Goal: Task Accomplishment & Management: Use online tool/utility

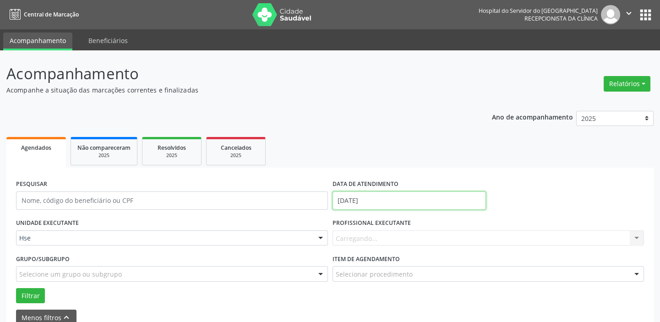
click at [362, 195] on input "[DATE]" at bounding box center [408, 200] width 153 height 18
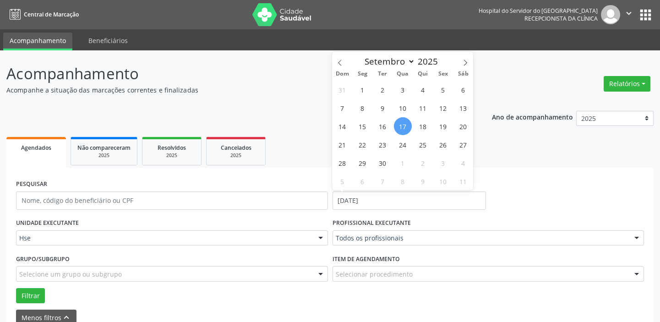
click at [405, 121] on span "17" at bounding box center [403, 126] width 18 height 18
type input "[DATE]"
click at [405, 121] on span "17" at bounding box center [403, 126] width 18 height 18
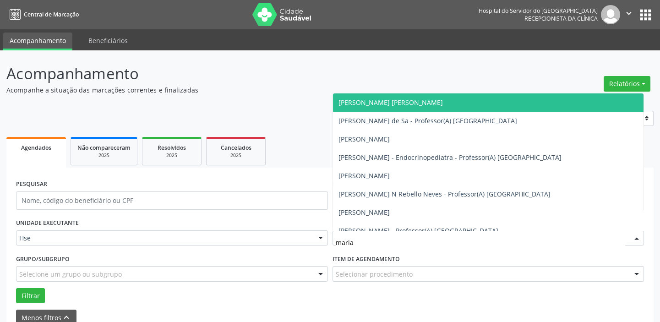
type input "maria"
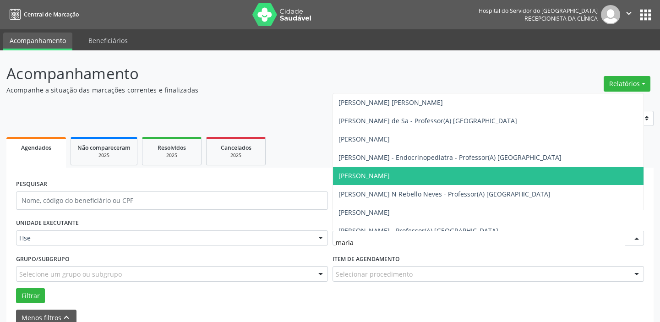
click at [420, 174] on span "[PERSON_NAME]" at bounding box center [488, 176] width 311 height 18
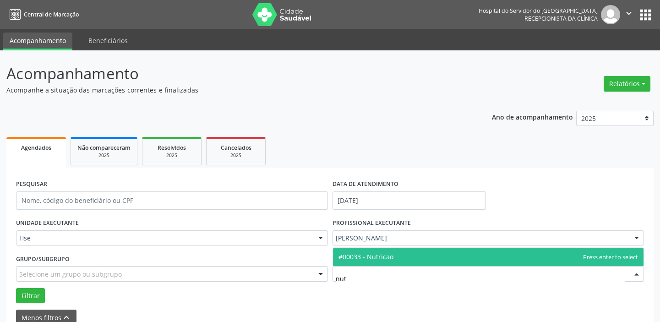
type input "nutr"
click at [407, 254] on span "#00033 - Nutricao" at bounding box center [488, 257] width 311 height 18
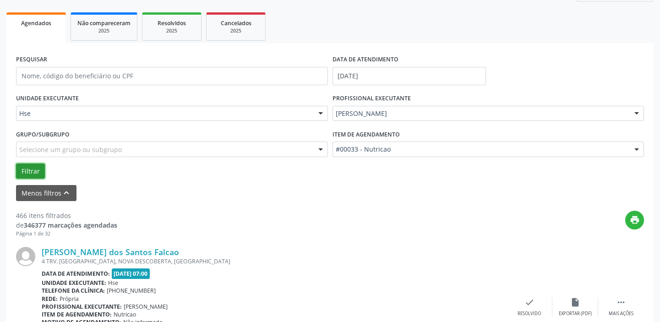
click at [33, 167] on button "Filtrar" at bounding box center [30, 171] width 29 height 16
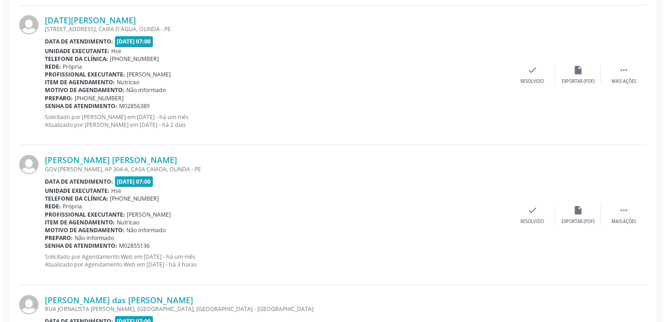
scroll to position [499, 0]
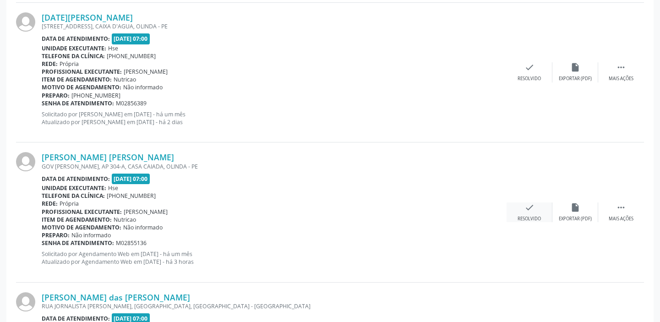
click at [533, 206] on icon "check" at bounding box center [529, 207] width 10 height 10
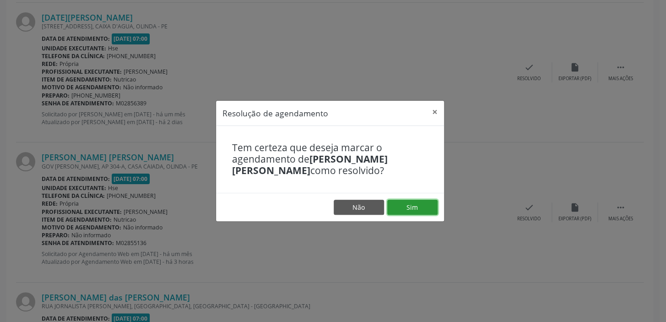
click at [407, 209] on button "Sim" at bounding box center [412, 208] width 50 height 16
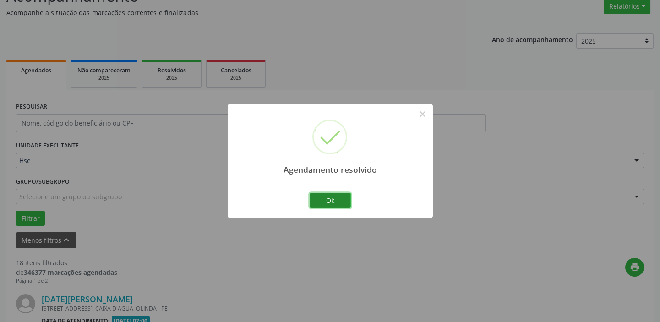
click at [336, 200] on button "Ok" at bounding box center [329, 201] width 41 height 16
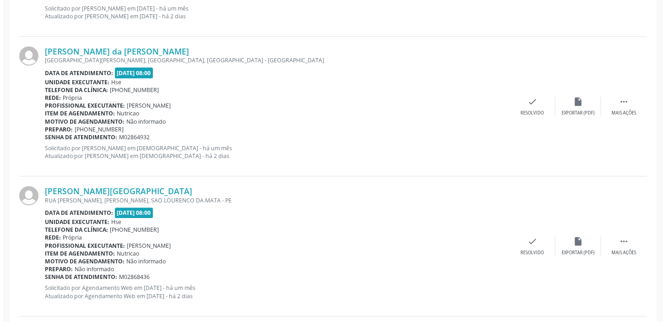
scroll to position [1843, 0]
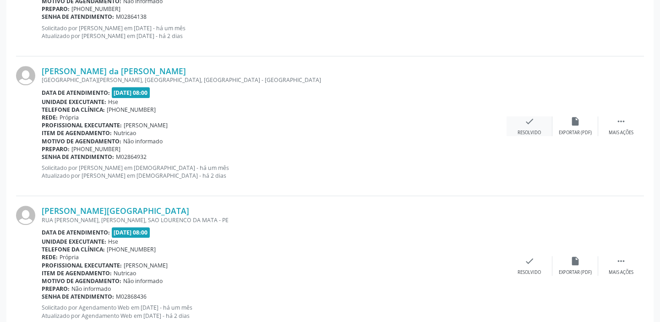
click at [524, 123] on icon "check" at bounding box center [529, 121] width 10 height 10
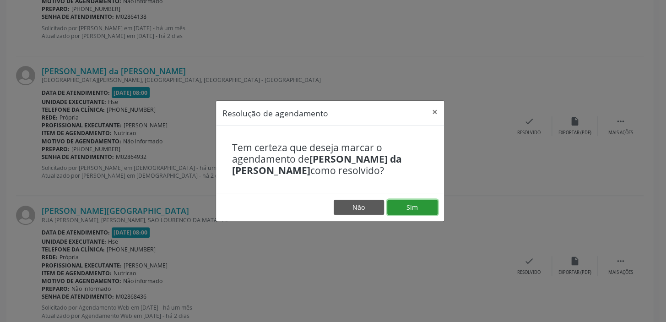
click at [432, 206] on button "Sim" at bounding box center [412, 208] width 50 height 16
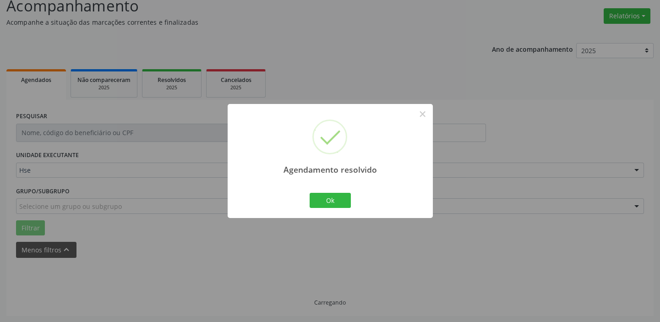
scroll to position [77, 0]
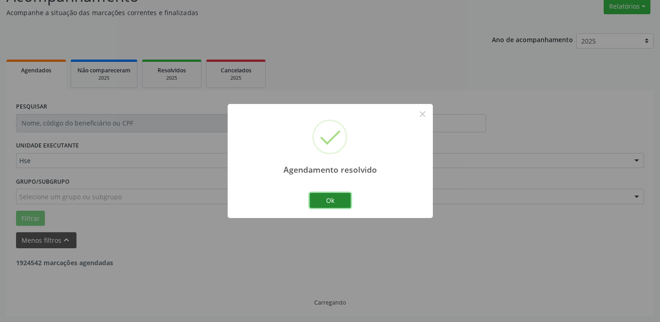
click at [339, 200] on button "Ok" at bounding box center [329, 201] width 41 height 16
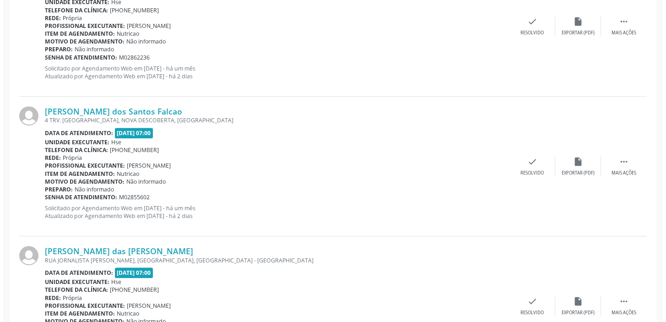
scroll to position [826, 0]
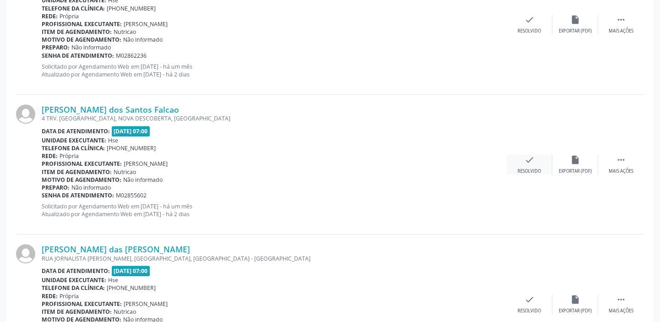
click at [522, 165] on div "check Resolvido" at bounding box center [529, 165] width 46 height 20
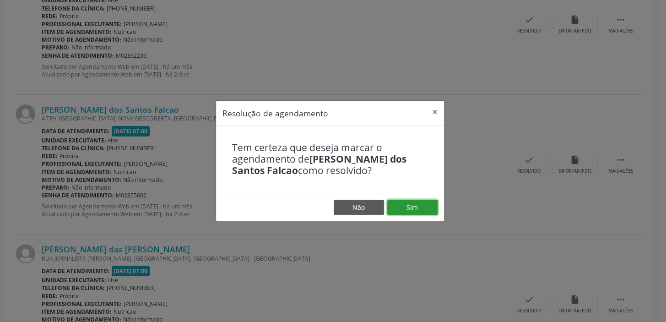
click at [407, 209] on button "Sim" at bounding box center [412, 208] width 50 height 16
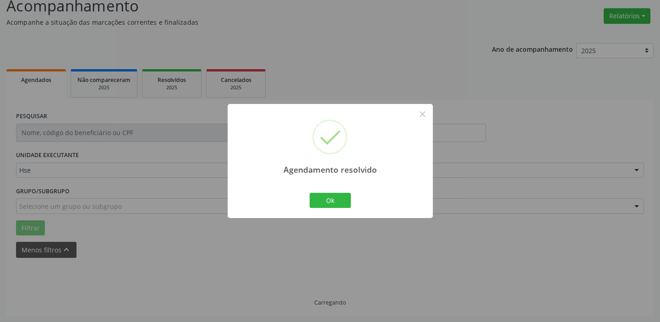
scroll to position [77, 0]
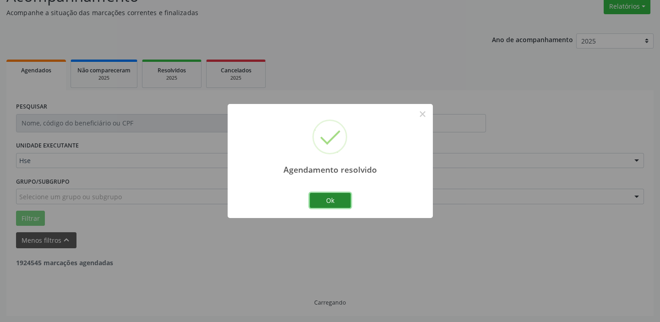
click at [339, 204] on button "Ok" at bounding box center [329, 201] width 41 height 16
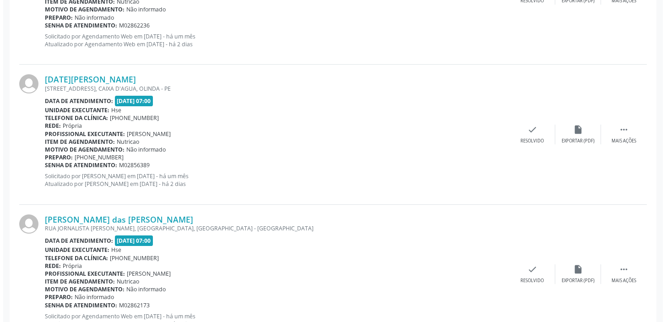
scroll to position [618, 0]
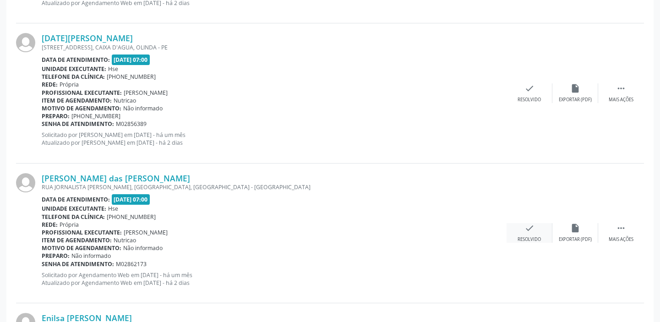
click at [521, 228] on div "check Resolvido" at bounding box center [529, 233] width 46 height 20
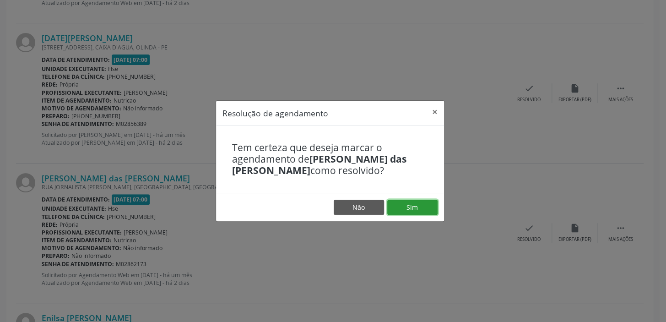
click at [422, 200] on button "Sim" at bounding box center [412, 208] width 50 height 16
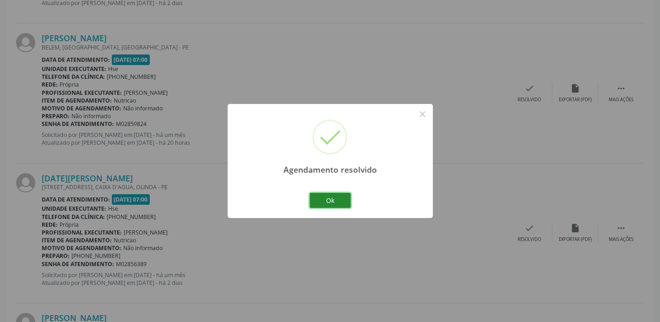
click at [339, 204] on button "Ok" at bounding box center [329, 201] width 41 height 16
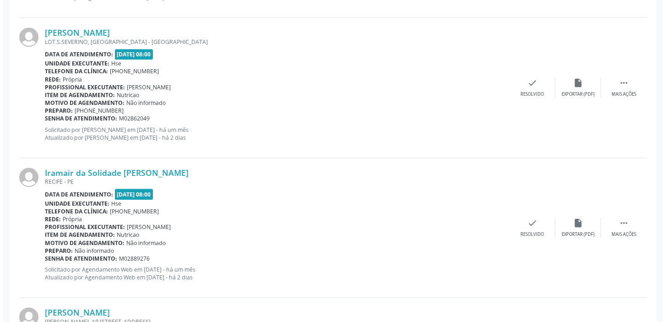
scroll to position [1783, 0]
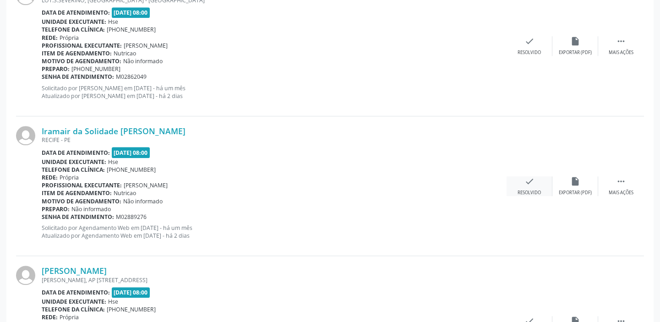
click at [532, 179] on icon "check" at bounding box center [529, 181] width 10 height 10
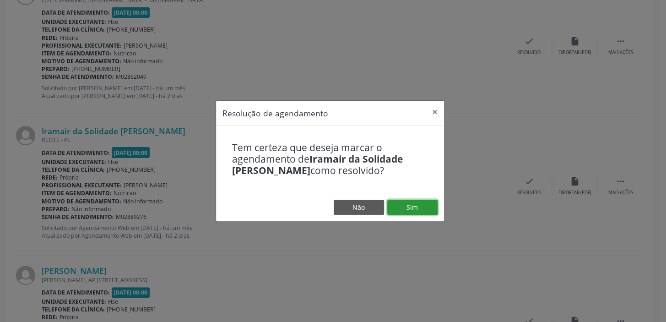
click at [417, 203] on button "Sim" at bounding box center [412, 208] width 50 height 16
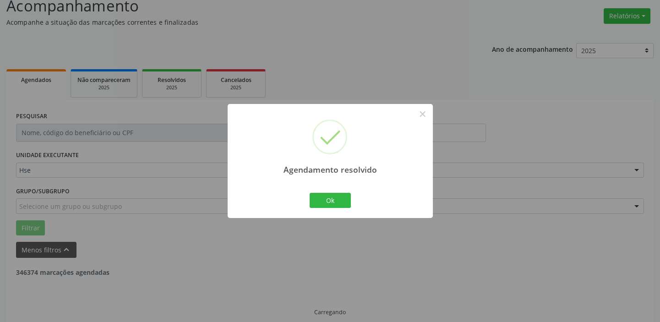
scroll to position [77, 0]
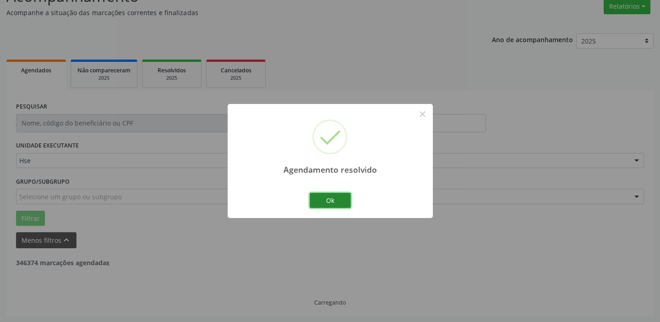
click at [345, 196] on button "Ok" at bounding box center [329, 201] width 41 height 16
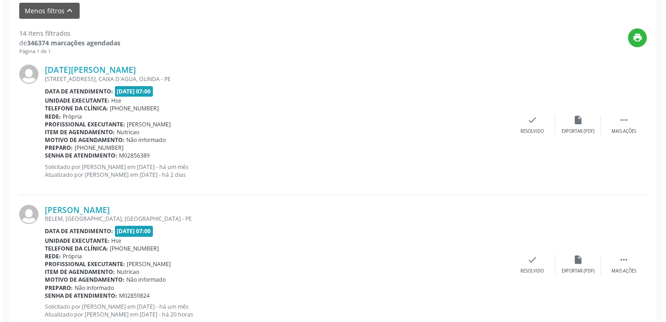
scroll to position [327, 0]
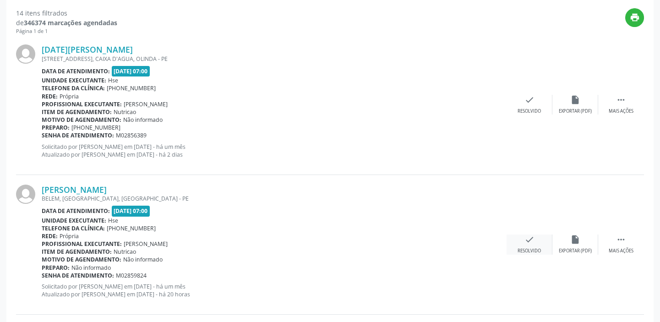
click at [534, 238] on icon "check" at bounding box center [529, 239] width 10 height 10
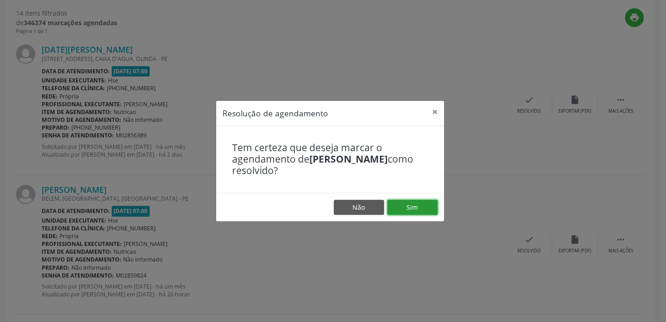
click at [419, 201] on button "Sim" at bounding box center [412, 208] width 50 height 16
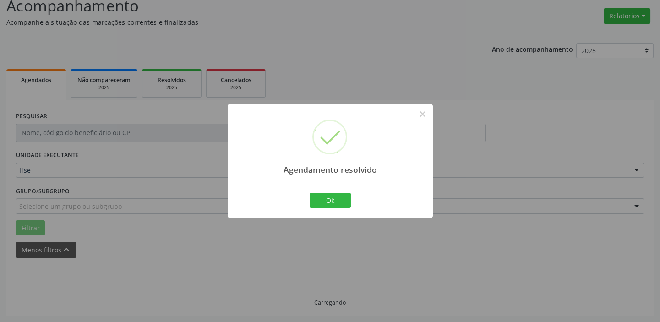
scroll to position [77, 0]
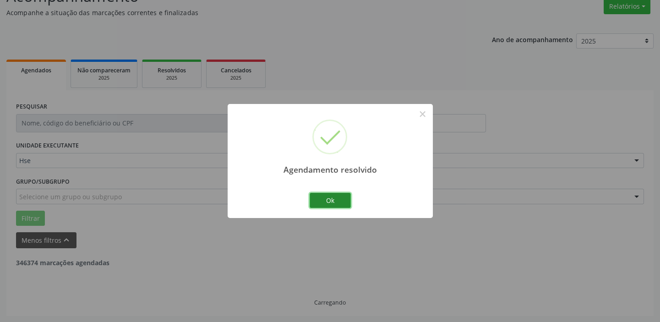
click at [346, 200] on button "Ok" at bounding box center [329, 201] width 41 height 16
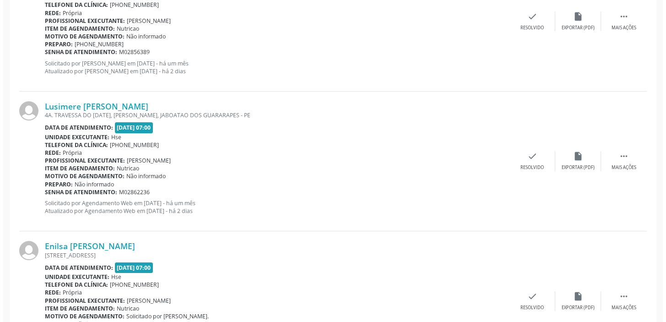
scroll to position [493, 0]
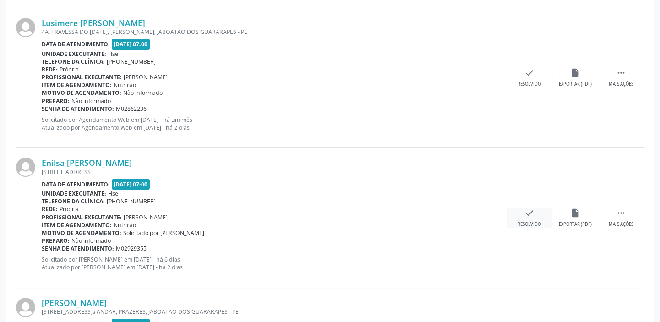
click at [521, 212] on div "check Resolvido" at bounding box center [529, 218] width 46 height 20
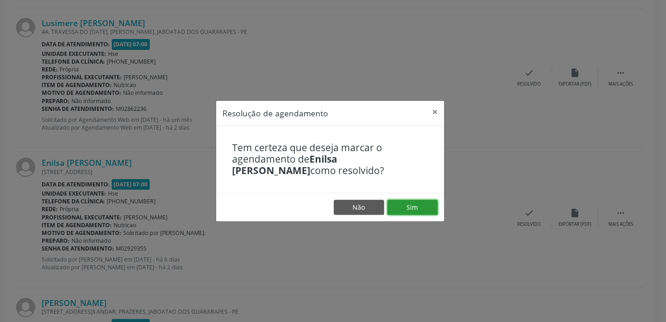
click at [411, 212] on button "Sim" at bounding box center [412, 208] width 50 height 16
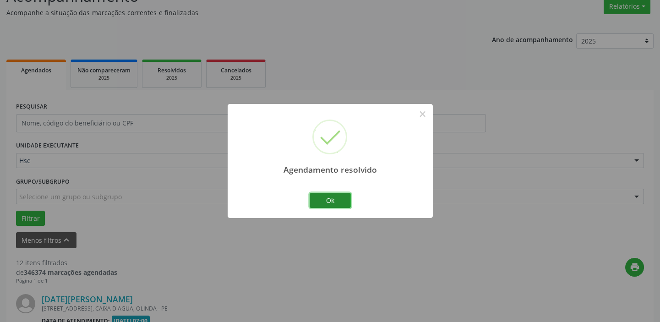
click at [343, 201] on button "Ok" at bounding box center [329, 201] width 41 height 16
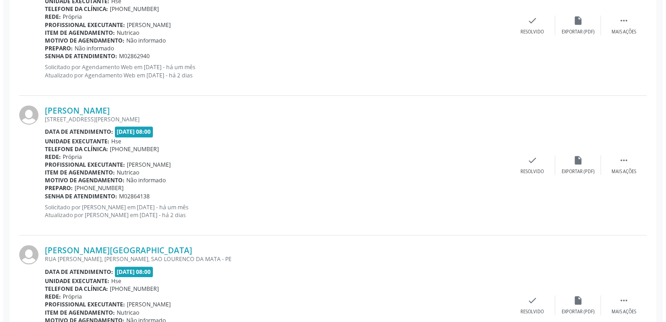
scroll to position [1398, 0]
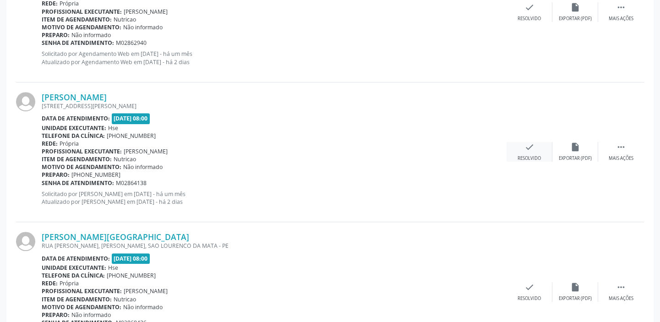
click at [512, 146] on div "check Resolvido" at bounding box center [529, 152] width 46 height 20
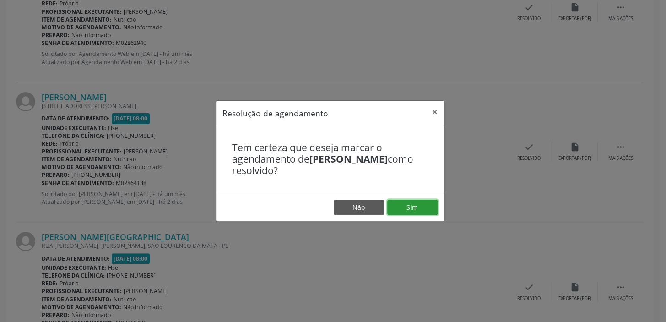
click at [428, 205] on button "Sim" at bounding box center [412, 208] width 50 height 16
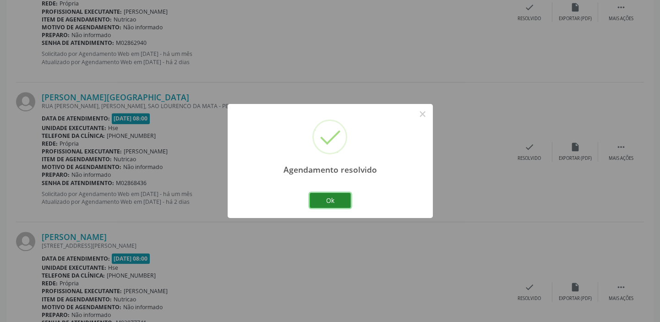
click at [329, 201] on button "Ok" at bounding box center [329, 201] width 41 height 16
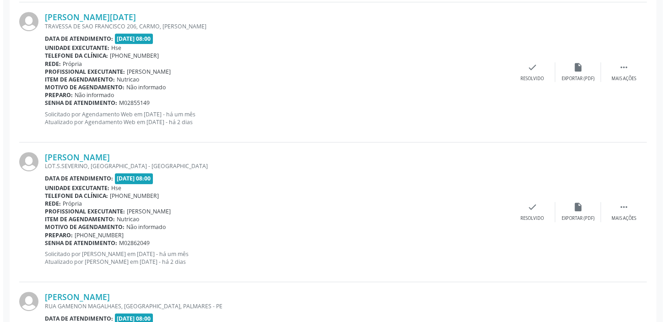
scroll to position [1051, 0]
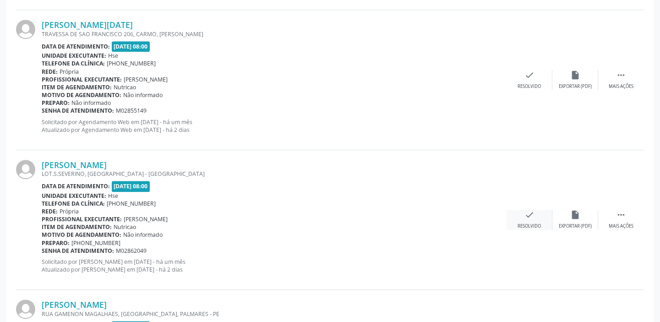
click at [518, 211] on div "check Resolvido" at bounding box center [529, 220] width 46 height 20
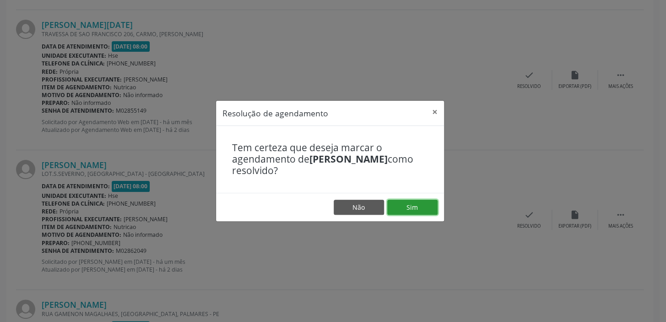
click at [417, 208] on button "Sim" at bounding box center [412, 208] width 50 height 16
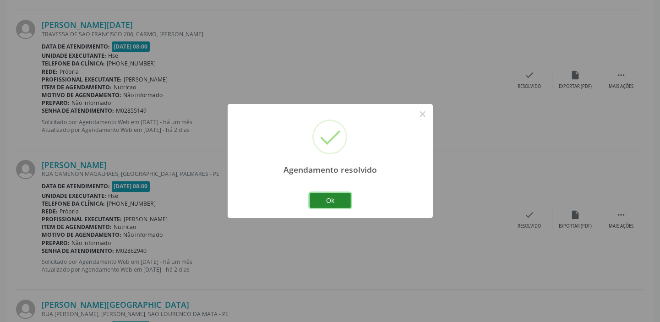
click at [345, 201] on button "Ok" at bounding box center [329, 201] width 41 height 16
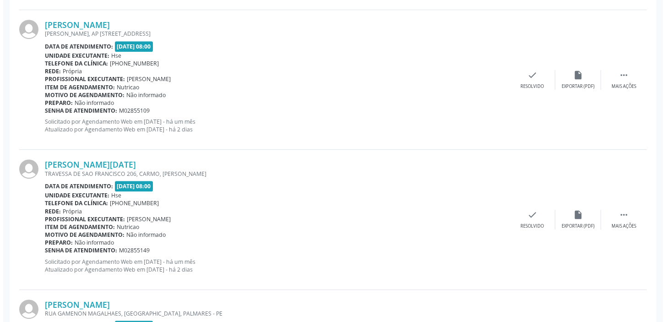
scroll to position [869, 0]
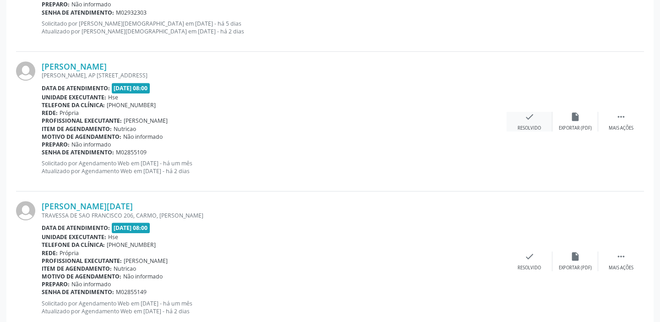
click at [526, 114] on icon "check" at bounding box center [529, 117] width 10 height 10
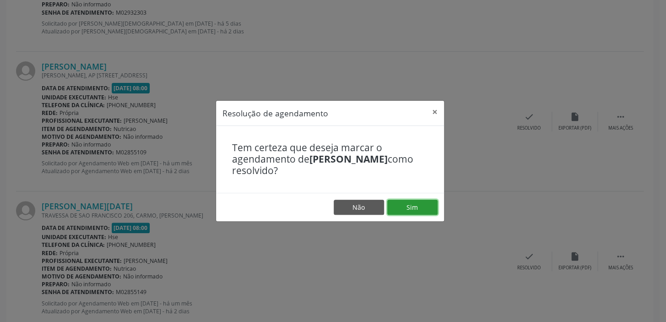
click at [416, 209] on button "Sim" at bounding box center [412, 208] width 50 height 16
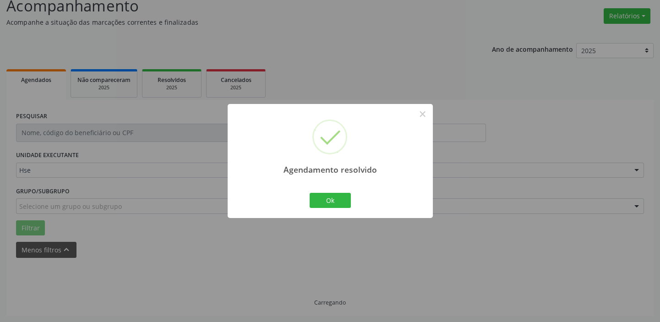
scroll to position [77, 0]
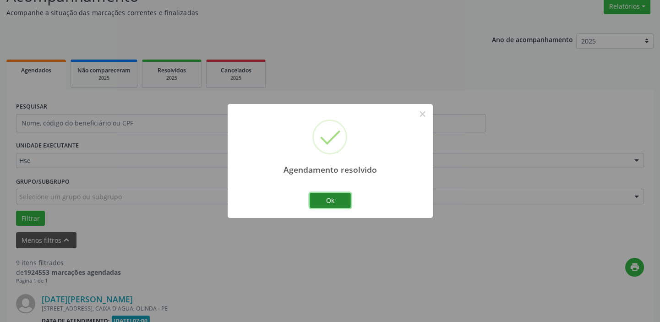
click at [334, 206] on button "Ok" at bounding box center [329, 201] width 41 height 16
